Goal: Check status: Check status

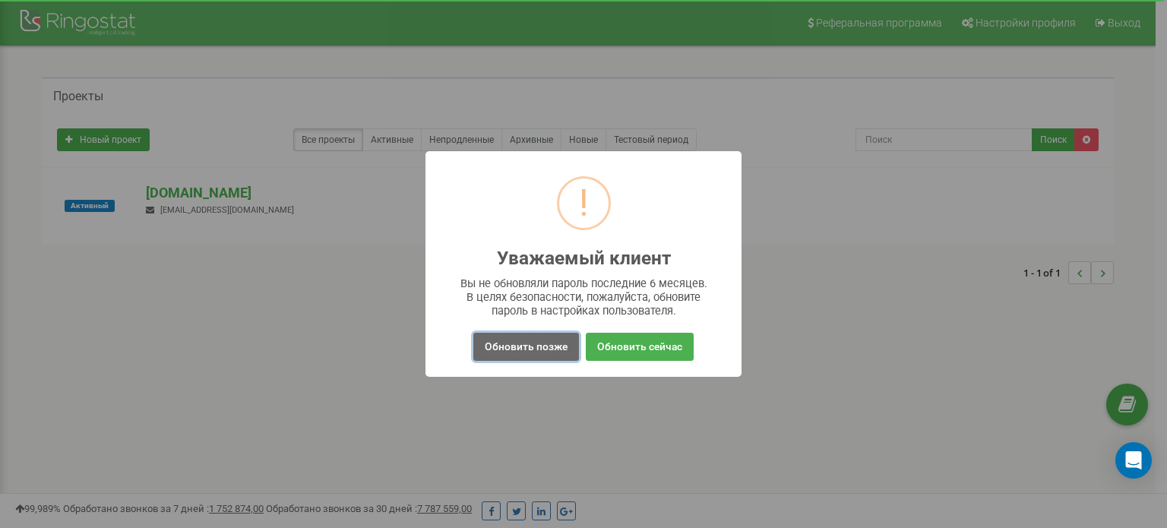
click at [536, 346] on button "Обновить позже" at bounding box center [526, 347] width 106 height 28
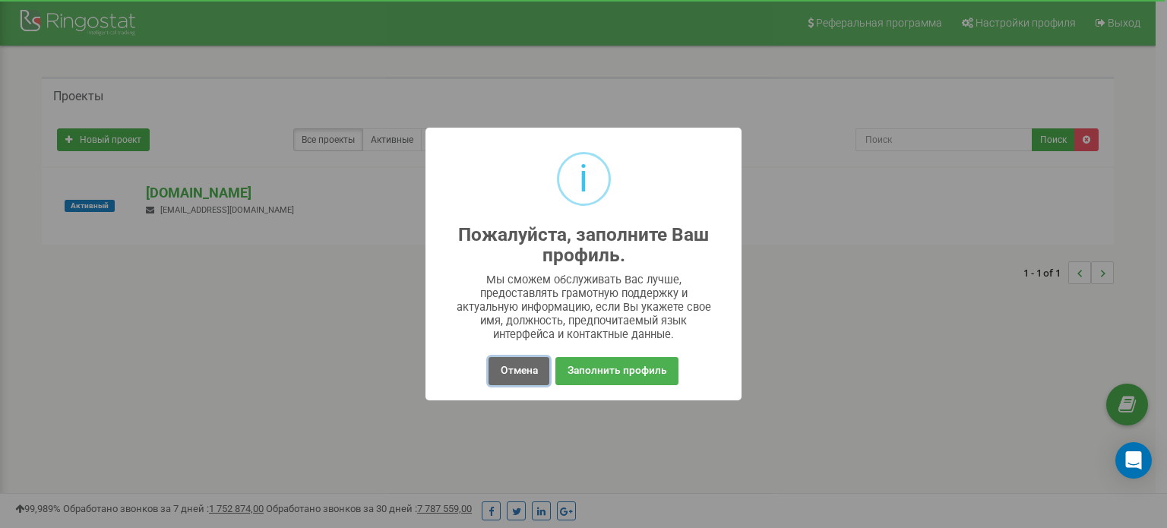
click at [514, 369] on button "Отмена" at bounding box center [519, 371] width 60 height 28
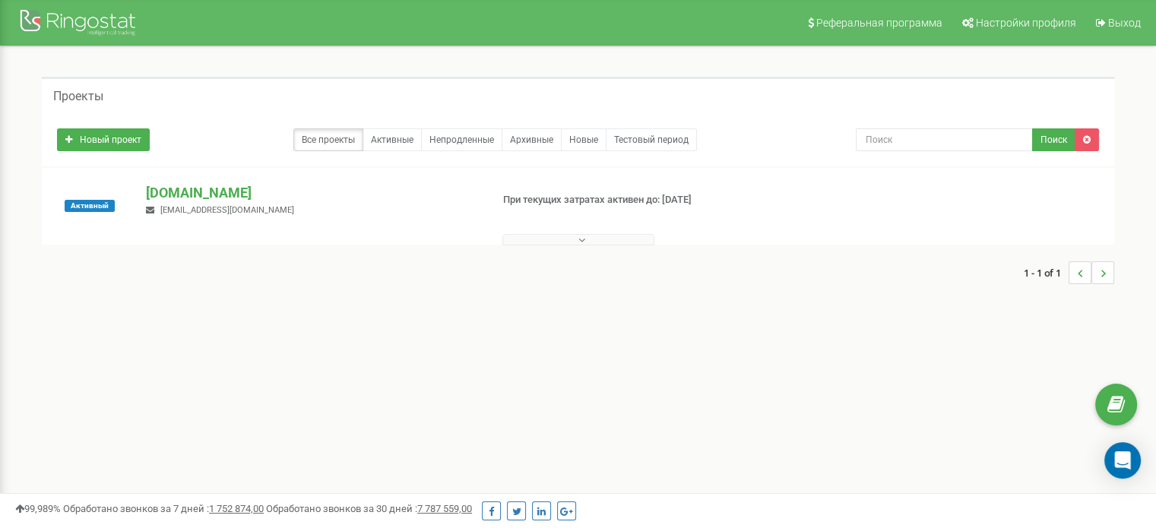
click at [569, 245] on div "Проекты Новый проект Все проекты Активные Непродленные Архивные Новые Тестовый …" at bounding box center [577, 188] width 1095 height 223
click at [566, 239] on button at bounding box center [578, 239] width 152 height 11
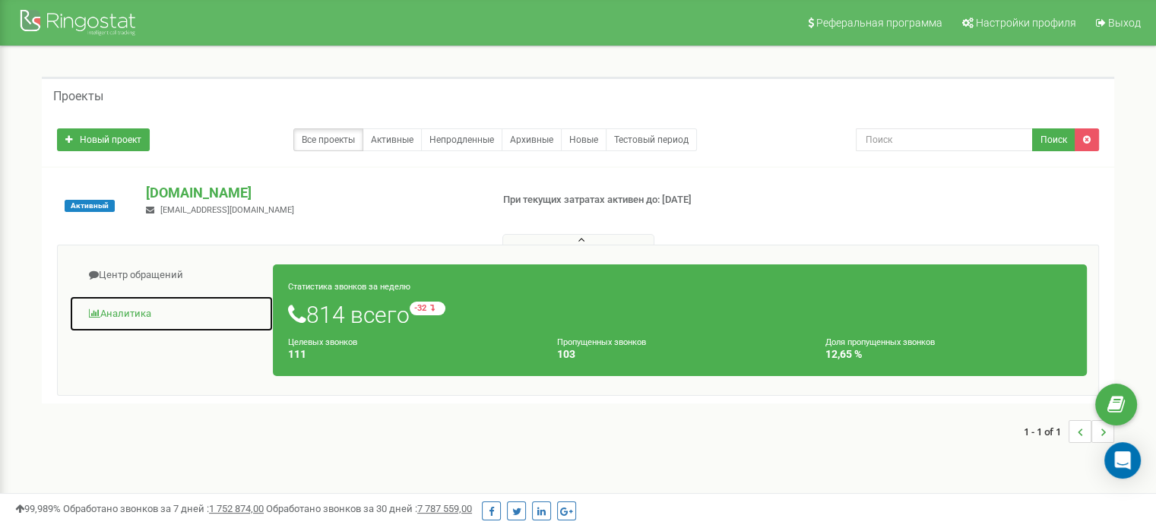
click at [133, 310] on link "Аналитика" at bounding box center [171, 314] width 204 height 37
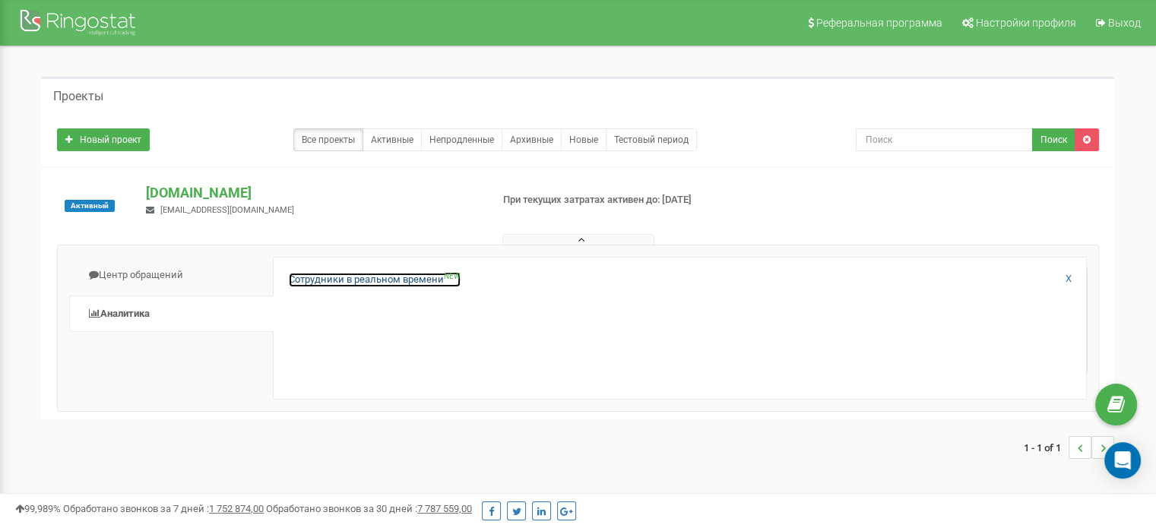
click at [375, 280] on link "Сотрудники в реальном времени NEW" at bounding box center [375, 280] width 172 height 14
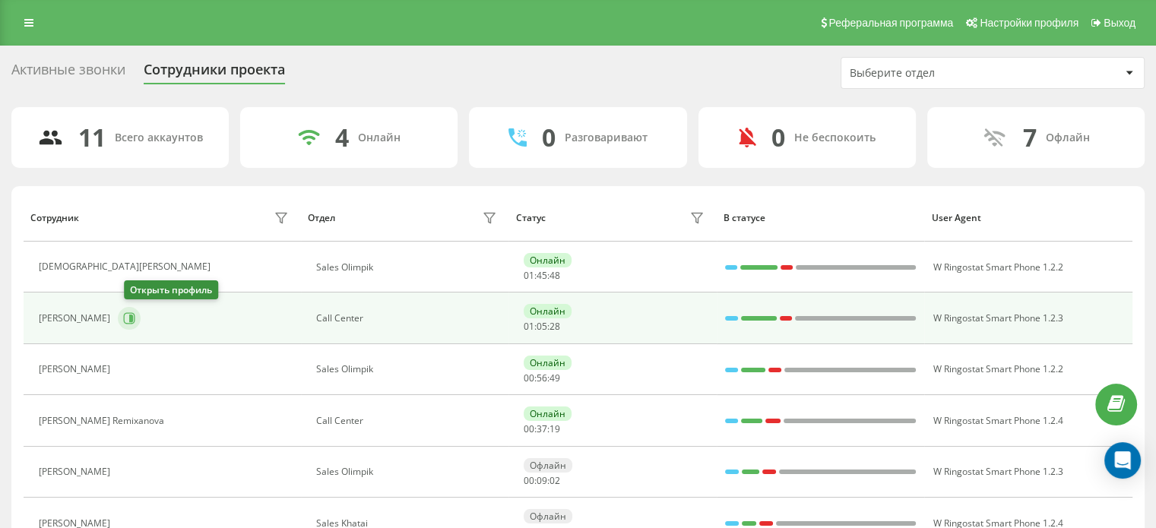
click at [133, 328] on button at bounding box center [129, 318] width 23 height 23
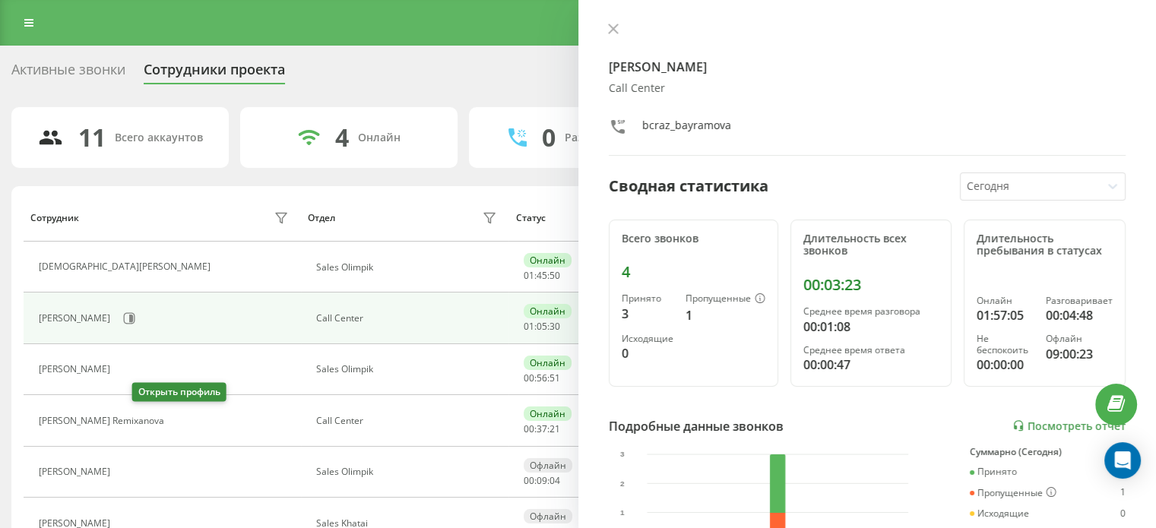
click at [175, 416] on icon at bounding box center [181, 421] width 12 height 12
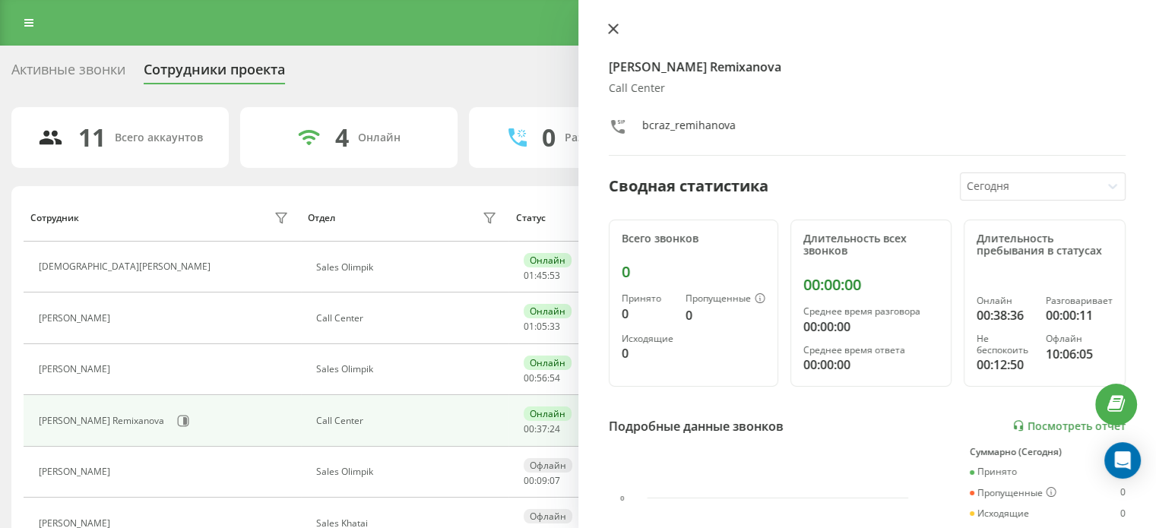
click at [616, 27] on icon at bounding box center [613, 29] width 11 height 11
